Goal: Navigation & Orientation: Go to known website

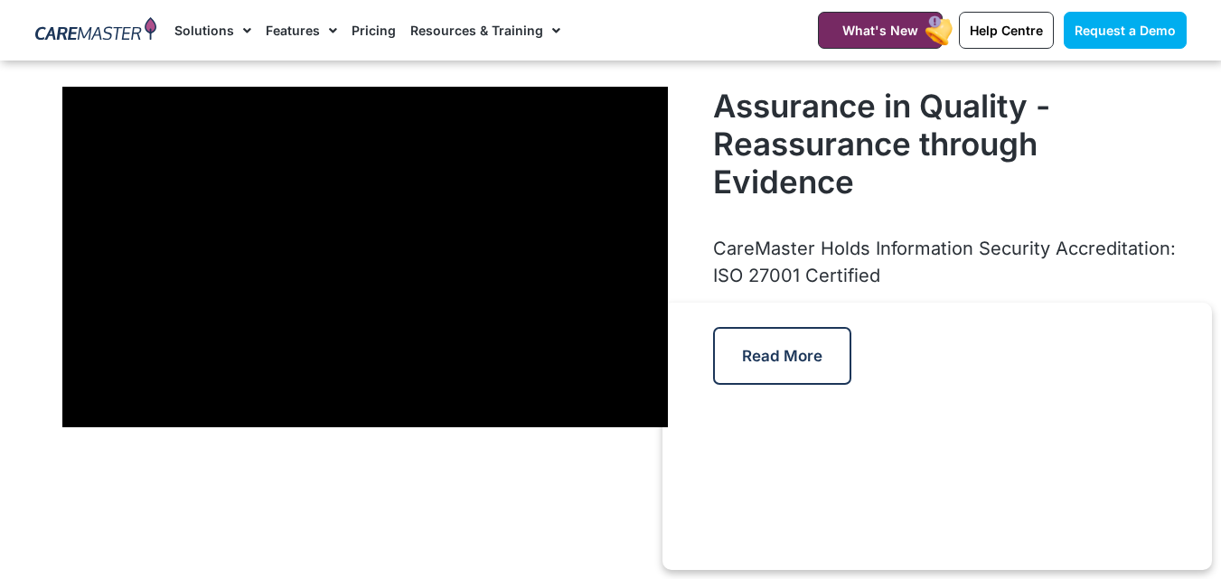
scroll to position [5061, 0]
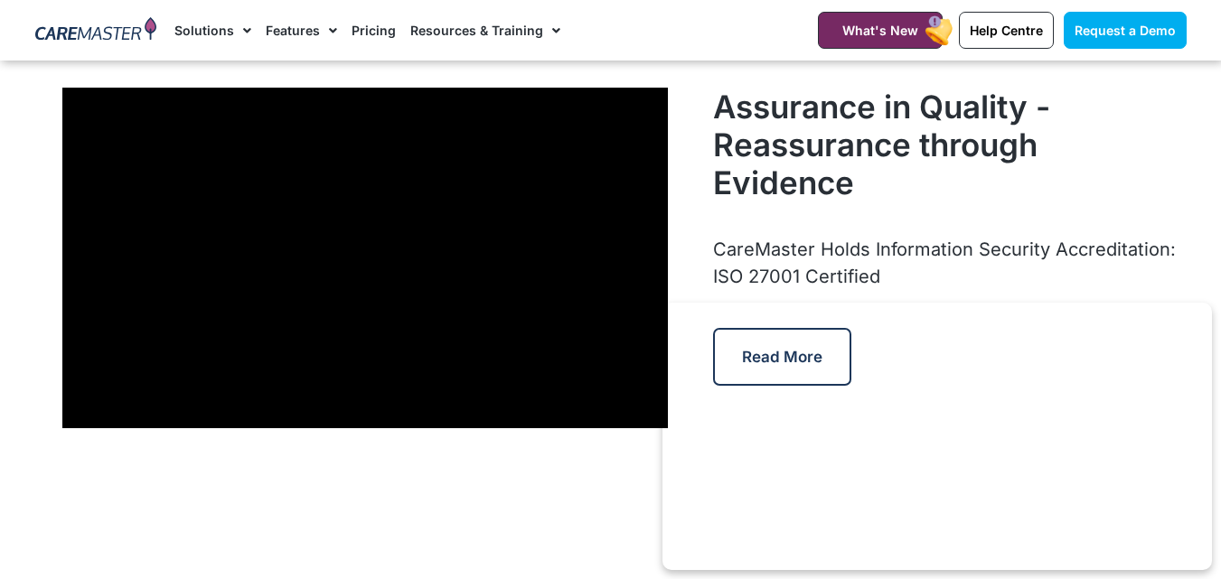
click at [88, 42] on img at bounding box center [96, 30] width 122 height 27
